Goal: Transaction & Acquisition: Purchase product/service

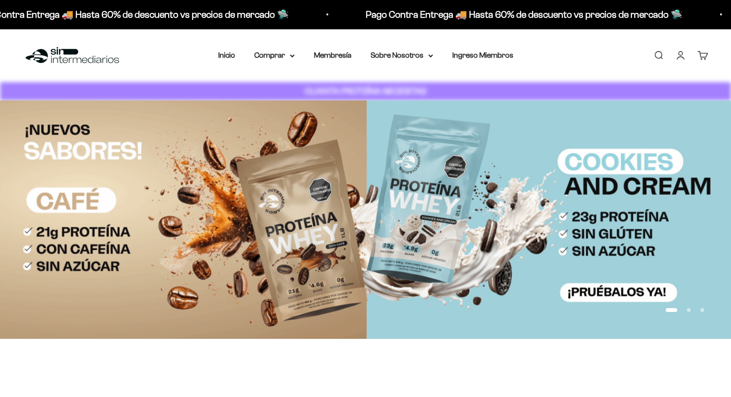
click at [686, 52] on link "Iniciar sesión" at bounding box center [680, 55] width 11 height 11
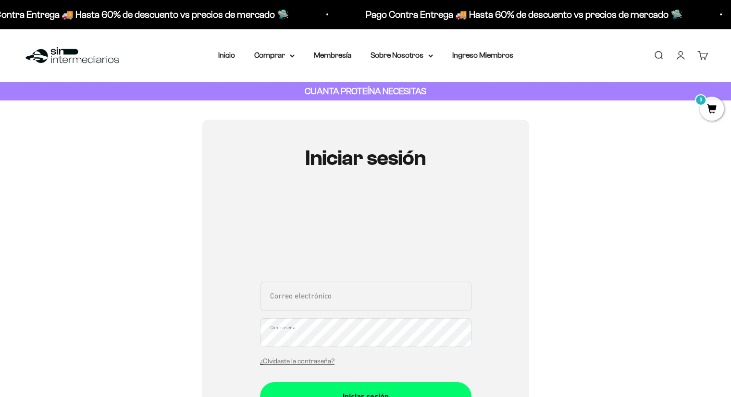
click at [304, 286] on input "Correo electrónico" at bounding box center [365, 296] width 211 height 29
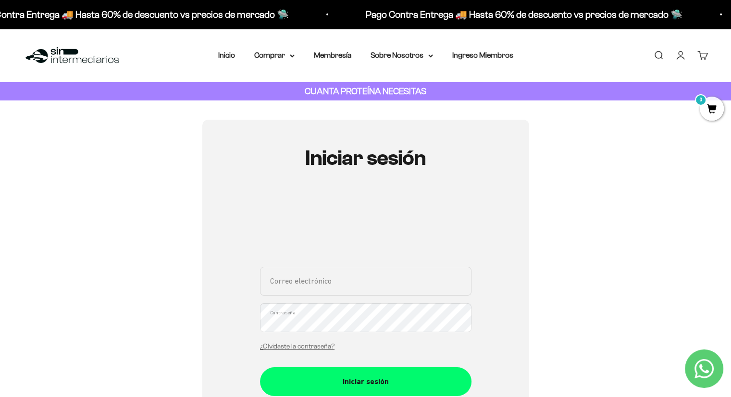
type input "restrepocamilo511@gmail.com"
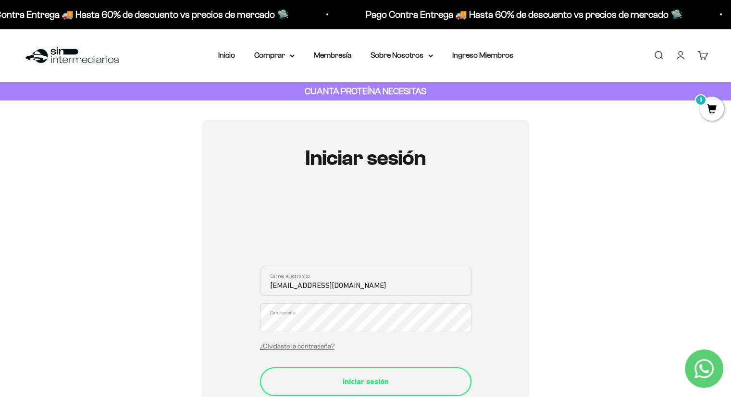
click at [368, 378] on div "Iniciar sesión" at bounding box center [365, 381] width 173 height 12
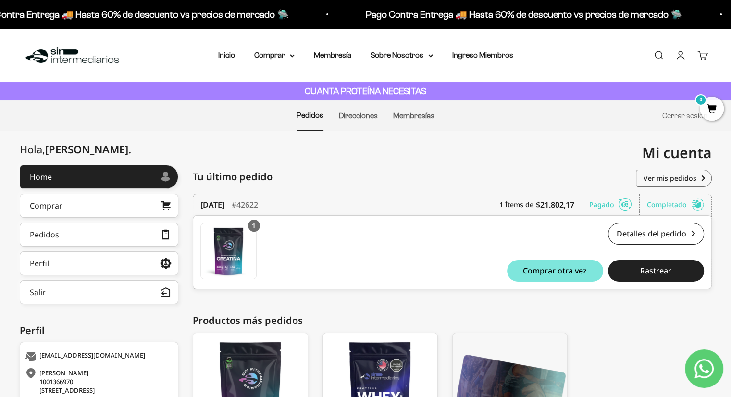
click at [495, 124] on ul "Pedidos Direcciones Membresías Cerrar sesión" at bounding box center [365, 115] width 685 height 31
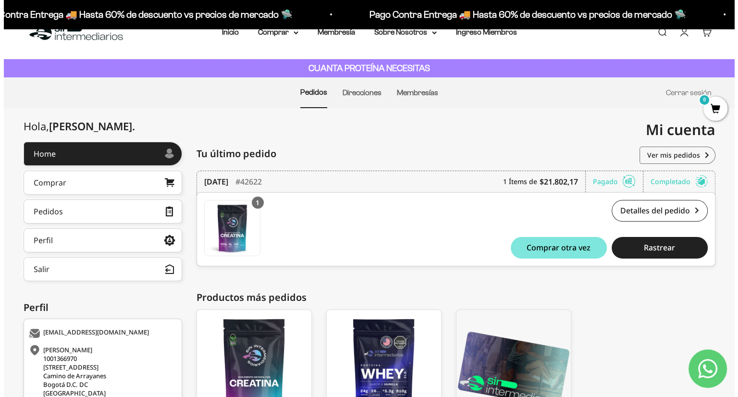
scroll to position [23, 0]
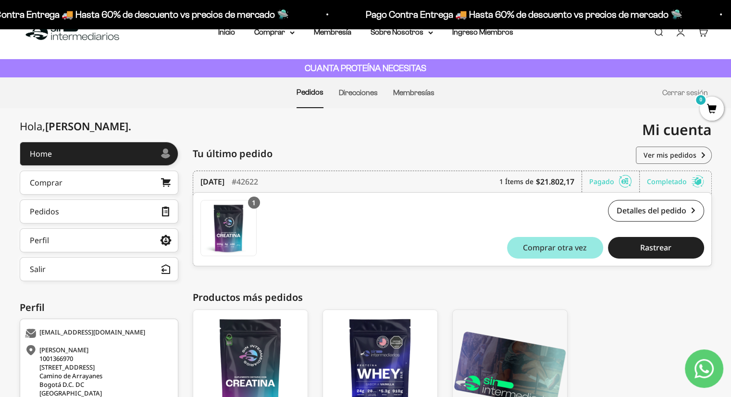
click at [575, 251] on span "Comprar otra vez" at bounding box center [555, 248] width 64 height 8
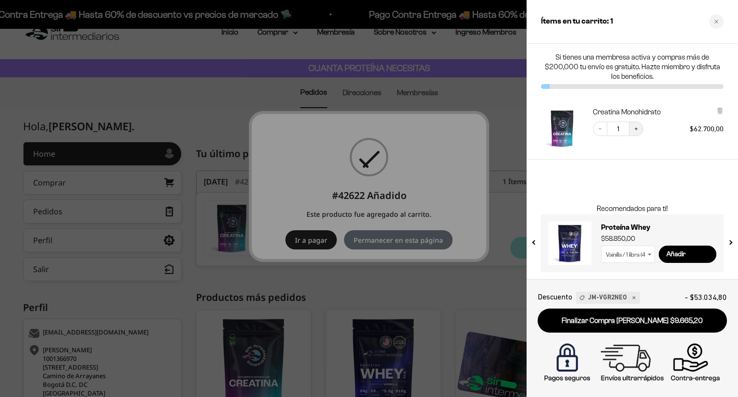
click at [639, 128] on icon "Increase quantity" at bounding box center [636, 129] width 6 height 6
click at [598, 126] on icon "Decrease quantity" at bounding box center [600, 129] width 6 height 6
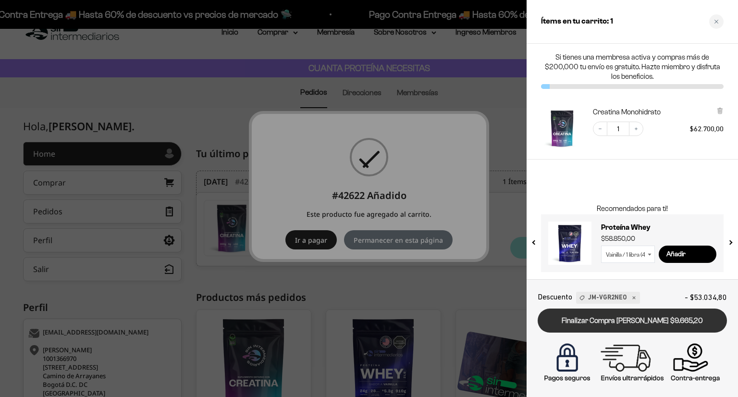
click at [617, 318] on link "Finalizar Compra [PERSON_NAME] $9.665,20" at bounding box center [632, 320] width 189 height 25
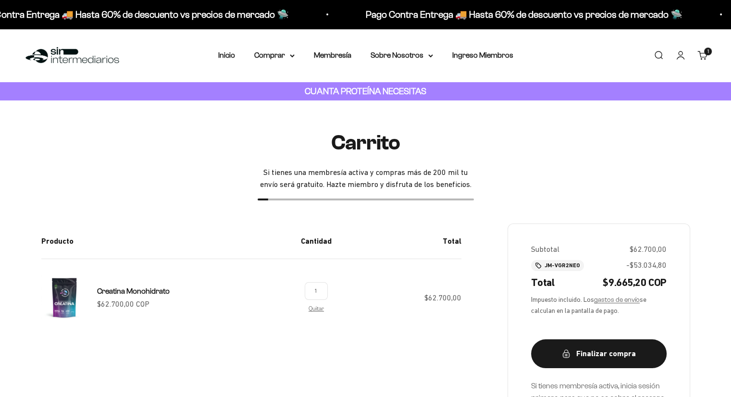
click at [681, 54] on link "Cuenta" at bounding box center [680, 55] width 11 height 11
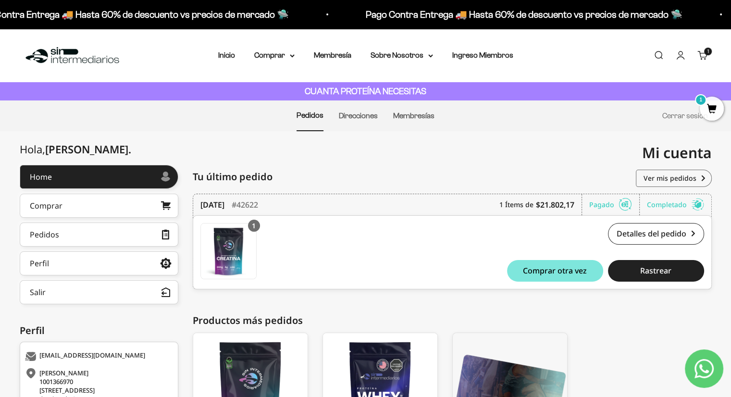
click at [680, 54] on link "Cuenta" at bounding box center [680, 55] width 11 height 11
click at [283, 55] on summary "Comprar" at bounding box center [274, 55] width 40 height 12
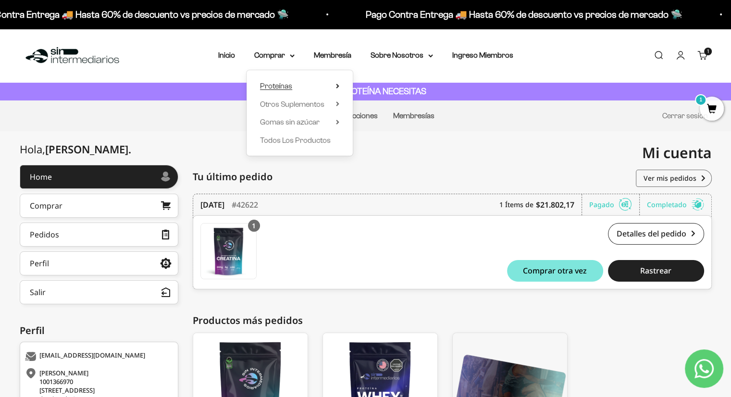
click at [338, 85] on icon at bounding box center [337, 86] width 3 height 5
click at [339, 104] on icon at bounding box center [337, 103] width 3 height 5
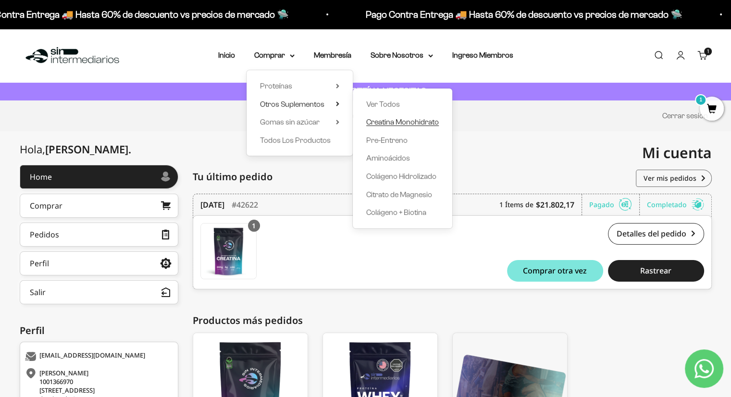
click at [383, 122] on span "Creatina Monohidrato" at bounding box center [402, 122] width 73 height 8
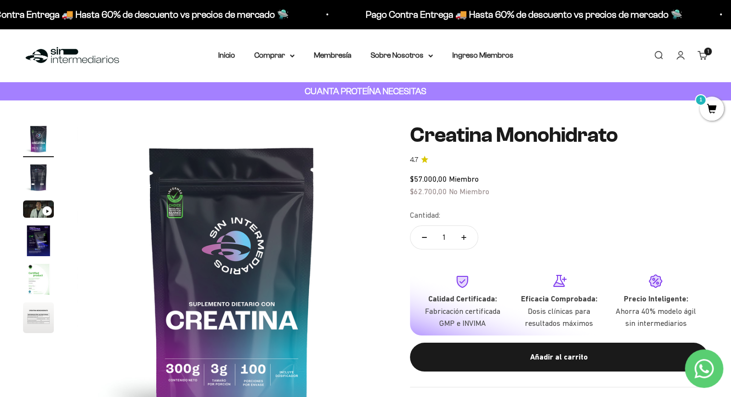
click at [680, 54] on link "Cuenta" at bounding box center [680, 55] width 11 height 11
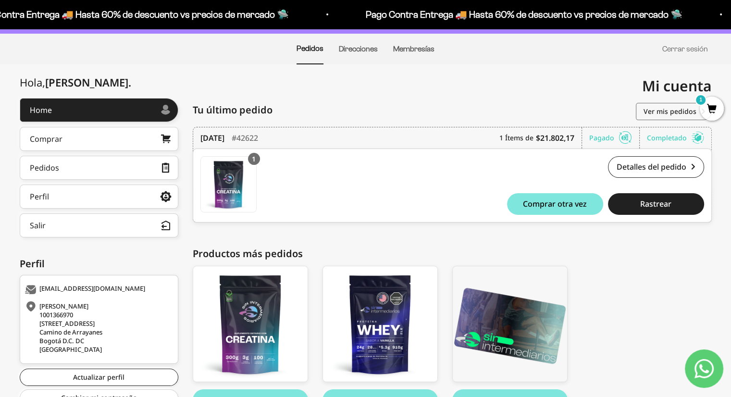
scroll to position [66, 0]
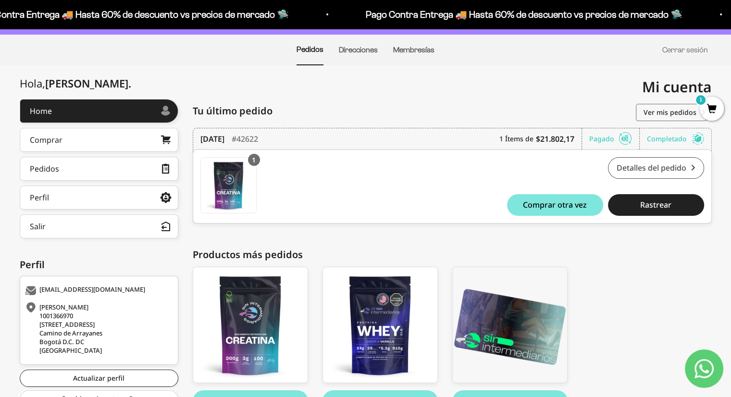
click at [644, 174] on link "Detalles del pedido" at bounding box center [656, 168] width 96 height 22
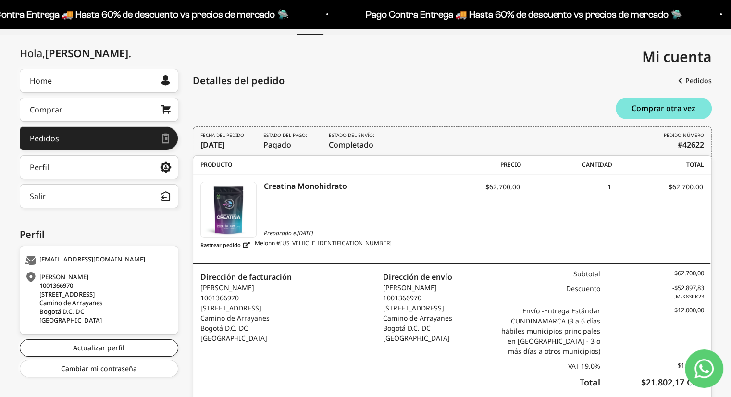
scroll to position [94, 0]
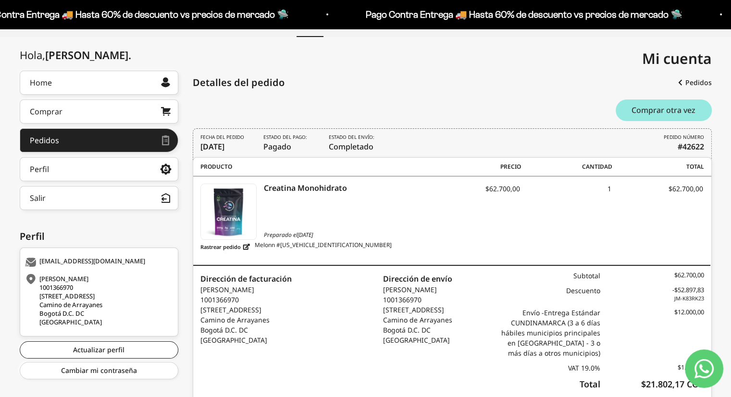
click at [628, 104] on button "Comprar otra vez" at bounding box center [664, 110] width 96 height 22
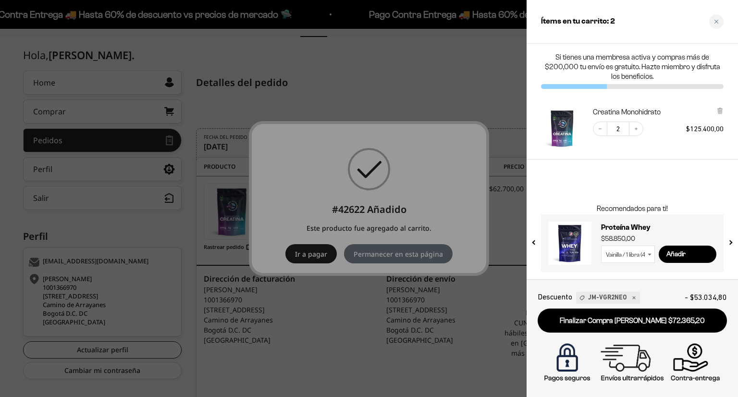
click at [598, 121] on div "Decrease quantity 2 Increase quantity $125.400,00" at bounding box center [653, 124] width 140 height 24
click at [600, 129] on icon "Decrease quantity" at bounding box center [600, 129] width 3 height 0
click at [492, 63] on div at bounding box center [369, 198] width 738 height 397
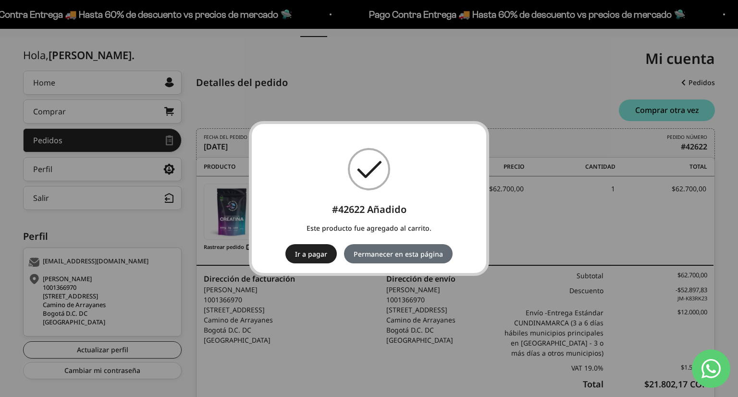
click at [387, 250] on button "Permanecer en esta página" at bounding box center [398, 253] width 109 height 19
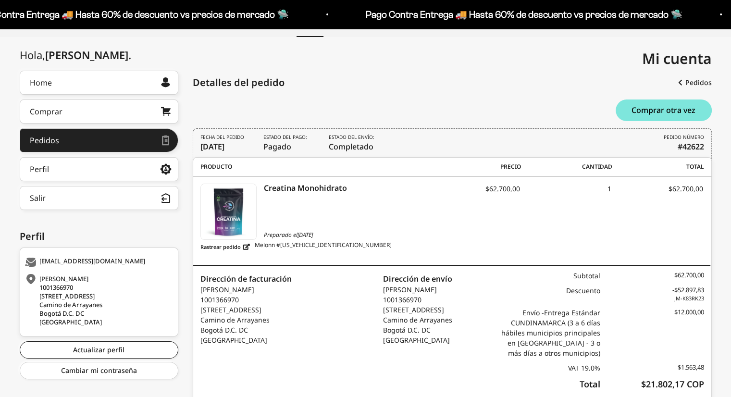
scroll to position [94, 0]
click at [116, 168] on link "Perfil" at bounding box center [99, 169] width 159 height 24
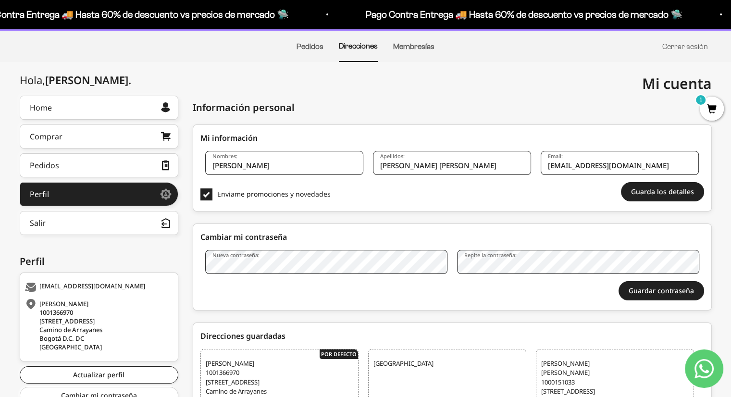
scroll to position [63, 0]
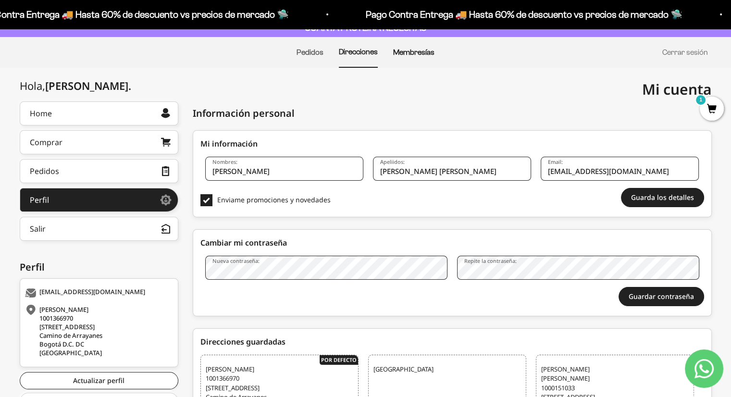
click at [413, 54] on link "Membresías" at bounding box center [413, 52] width 41 height 8
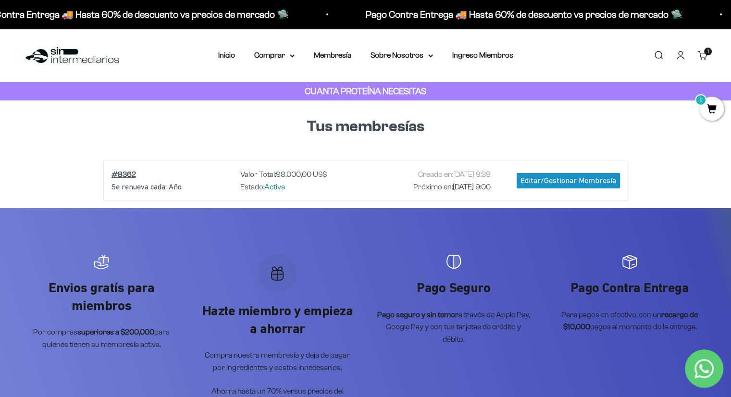
click at [706, 52] on cart-count "1 artículo 1" at bounding box center [708, 52] width 8 height 8
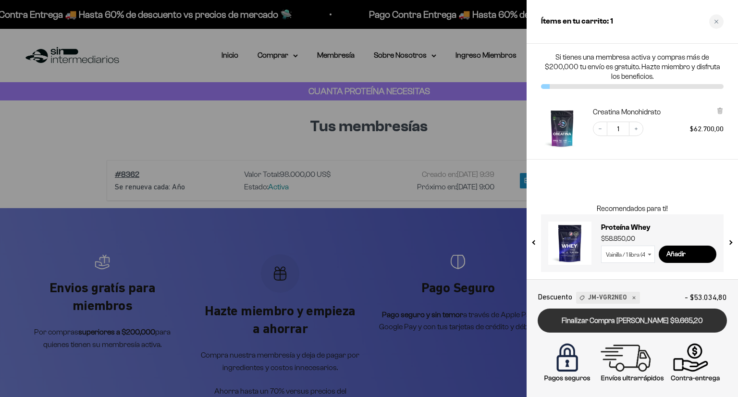
click at [658, 320] on link "Finalizar Compra Segura $9.665,20" at bounding box center [632, 320] width 189 height 25
